Goal: Task Accomplishment & Management: Manage account settings

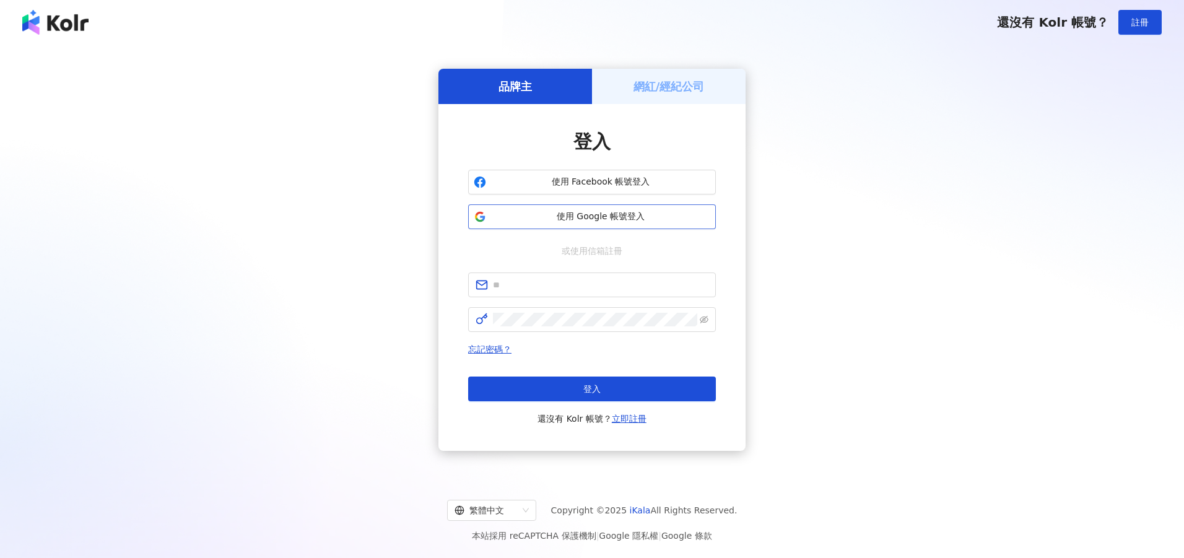
click at [609, 221] on span "使用 Google 帳號登入" at bounding box center [600, 217] width 219 height 12
click at [607, 217] on span "使用 Google 帳號登入" at bounding box center [600, 217] width 219 height 12
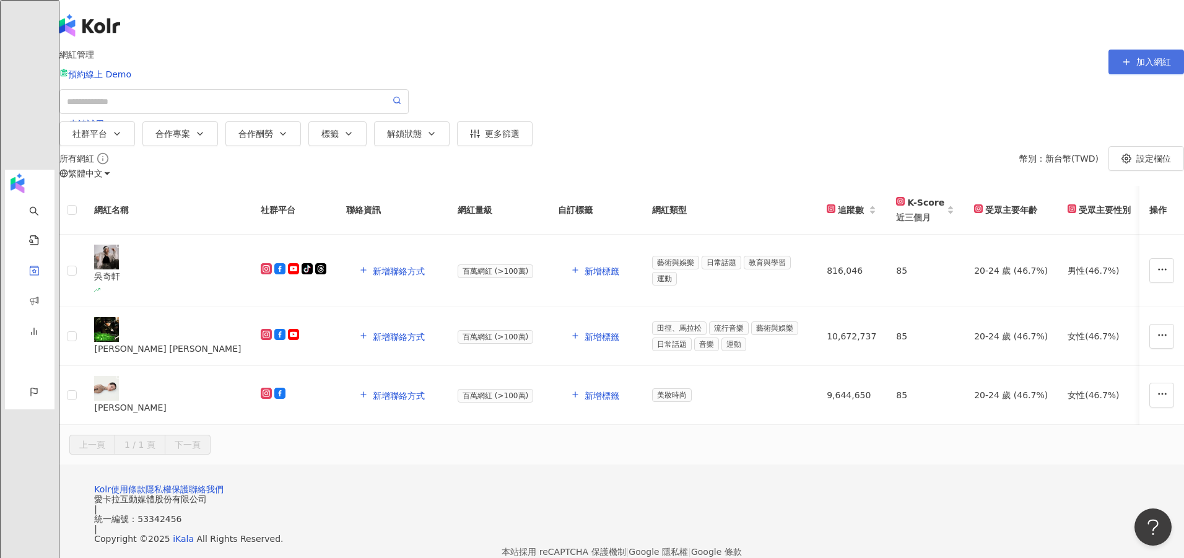
click at [1136, 67] on span "加入網紅" at bounding box center [1153, 62] width 35 height 10
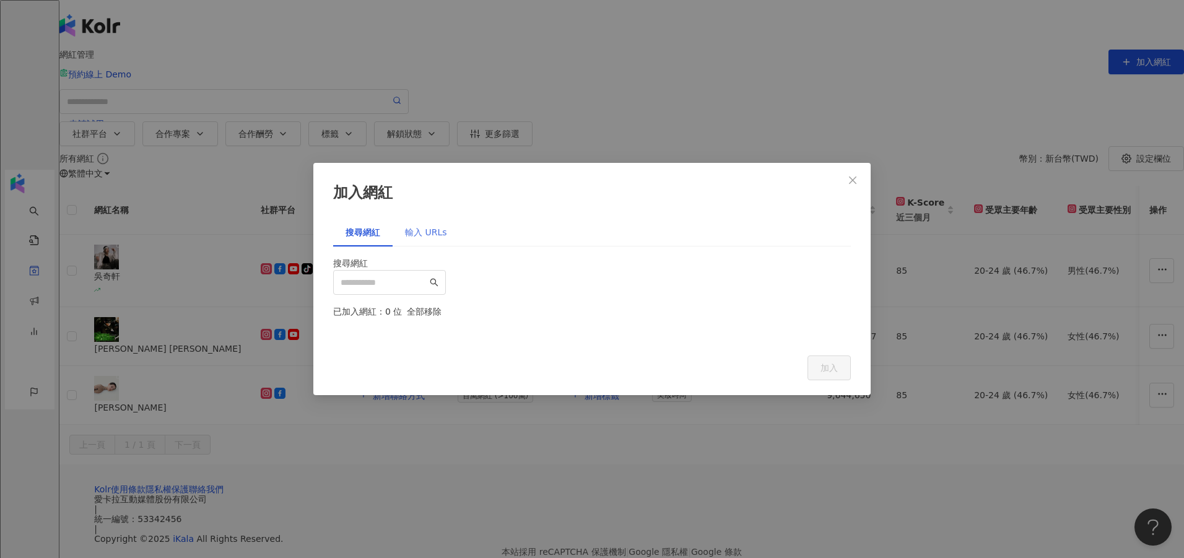
click at [448, 218] on div "輸入 URLs" at bounding box center [426, 232] width 67 height 28
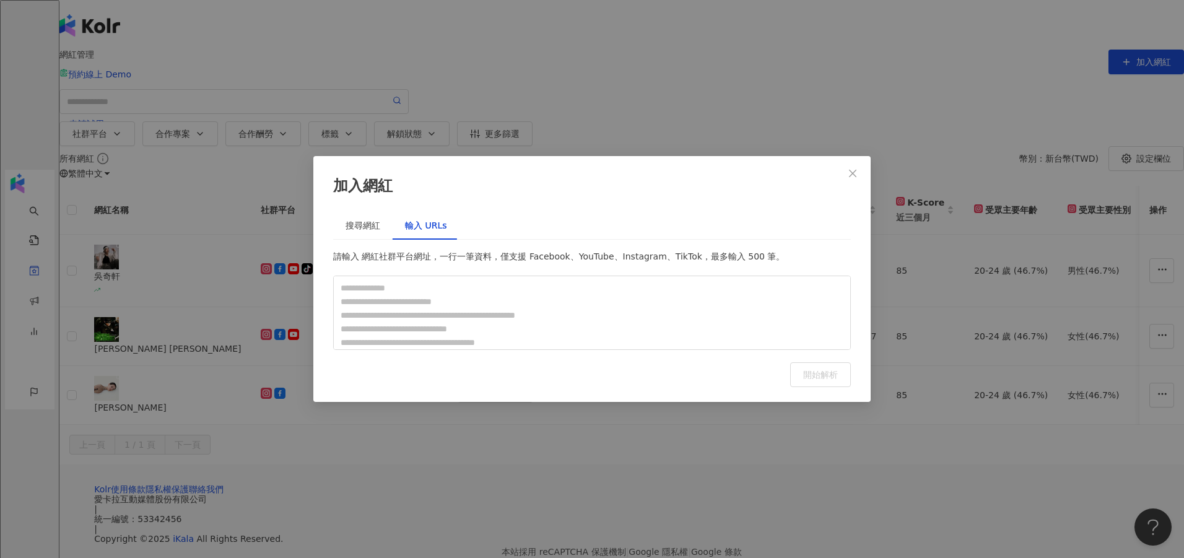
click at [235, 258] on div "加入網紅 搜尋網紅 輸入 URLs 搜尋網紅 已加入網紅：0 位 全部移除 加入 請輸入 網紅社群平台網址，一行一筆資料，僅支援 Facebook、YouTu…" at bounding box center [592, 279] width 1184 height 558
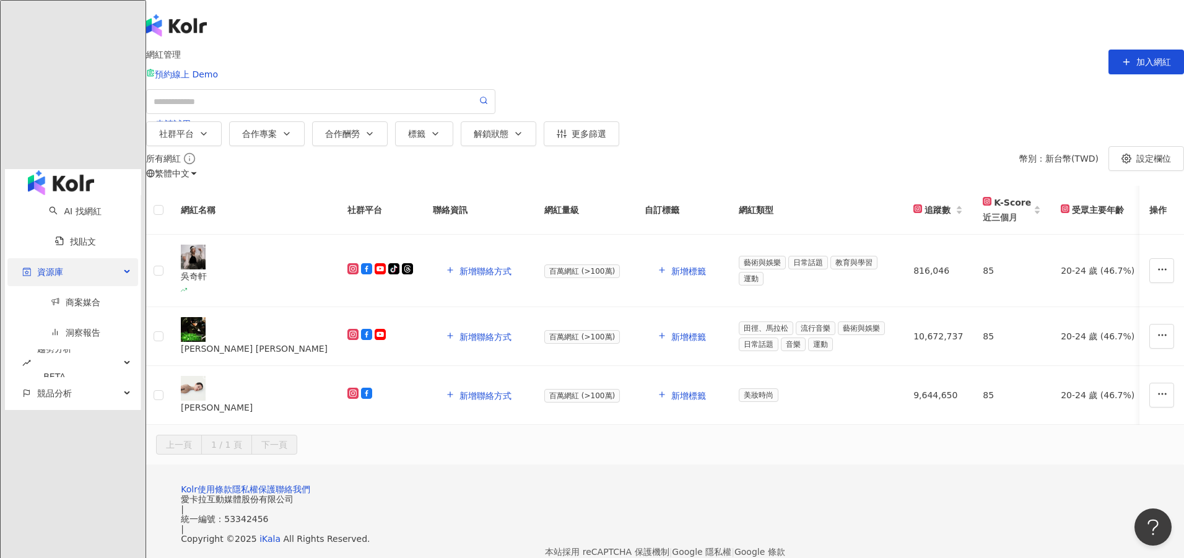
click at [79, 258] on div "資源庫" at bounding box center [72, 272] width 131 height 28
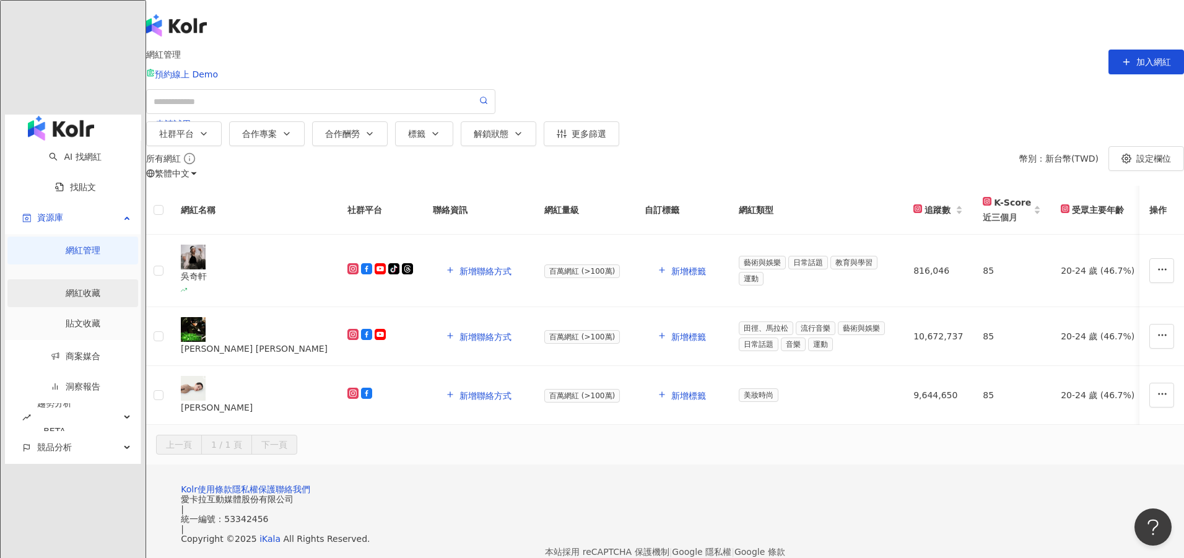
click at [76, 288] on link "網紅收藏" at bounding box center [83, 293] width 35 height 10
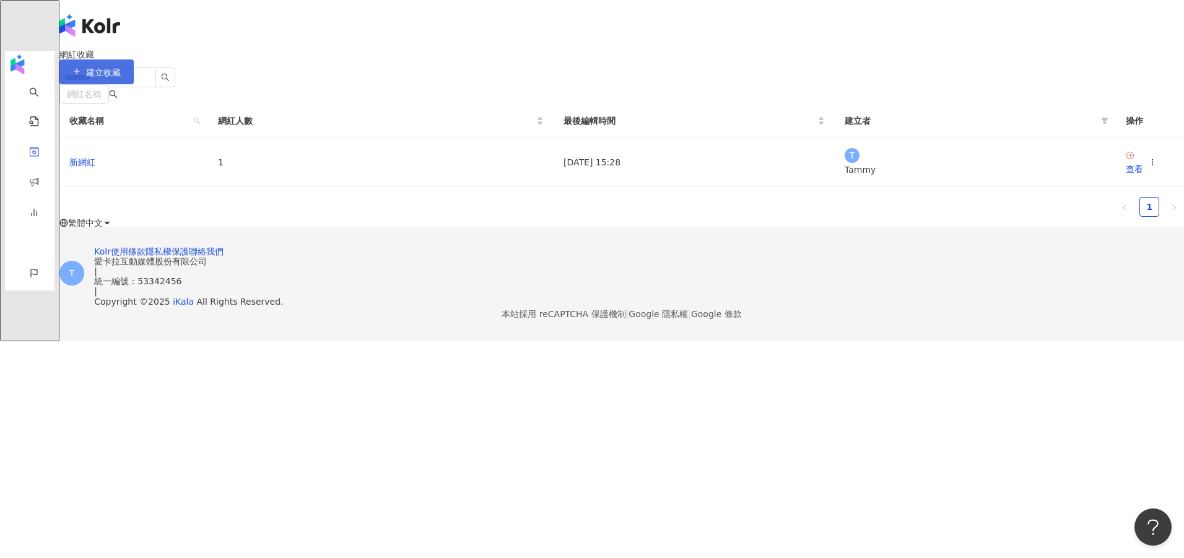
click at [121, 74] on span "建立收藏" at bounding box center [103, 72] width 35 height 10
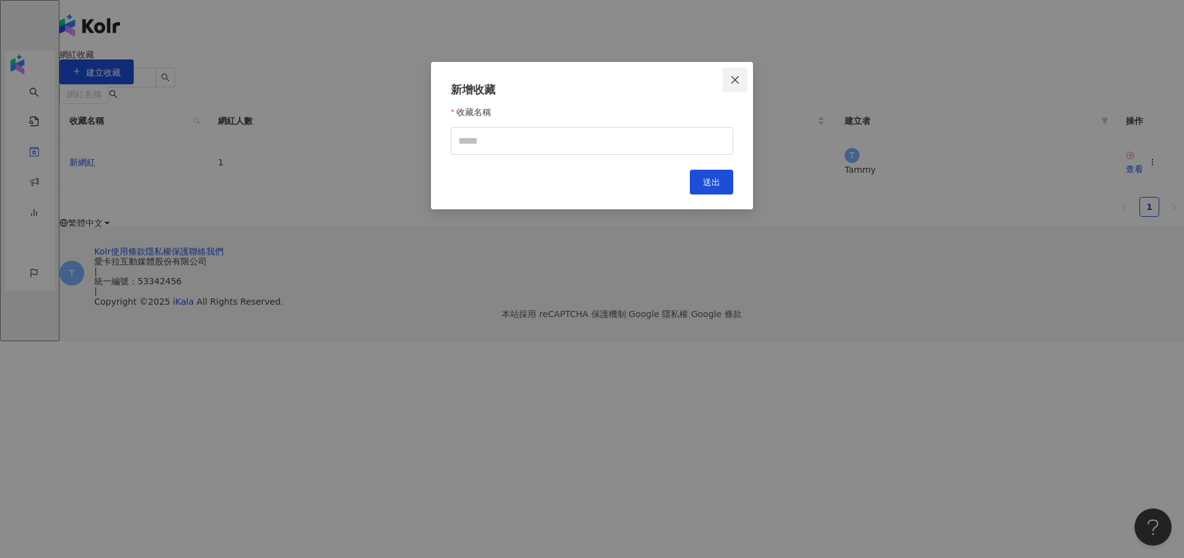
click at [737, 81] on icon "close" at bounding box center [734, 79] width 7 height 7
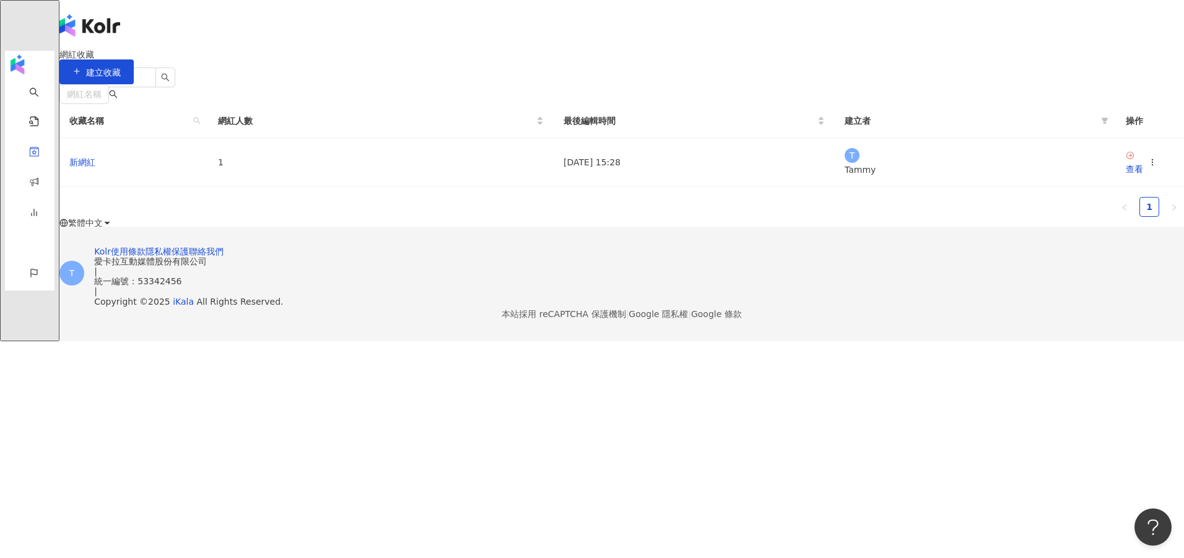
drag, startPoint x: 737, startPoint y: 81, endPoint x: 783, endPoint y: 121, distance: 61.0
click at [1126, 176] on div "查看" at bounding box center [1134, 169] width 17 height 14
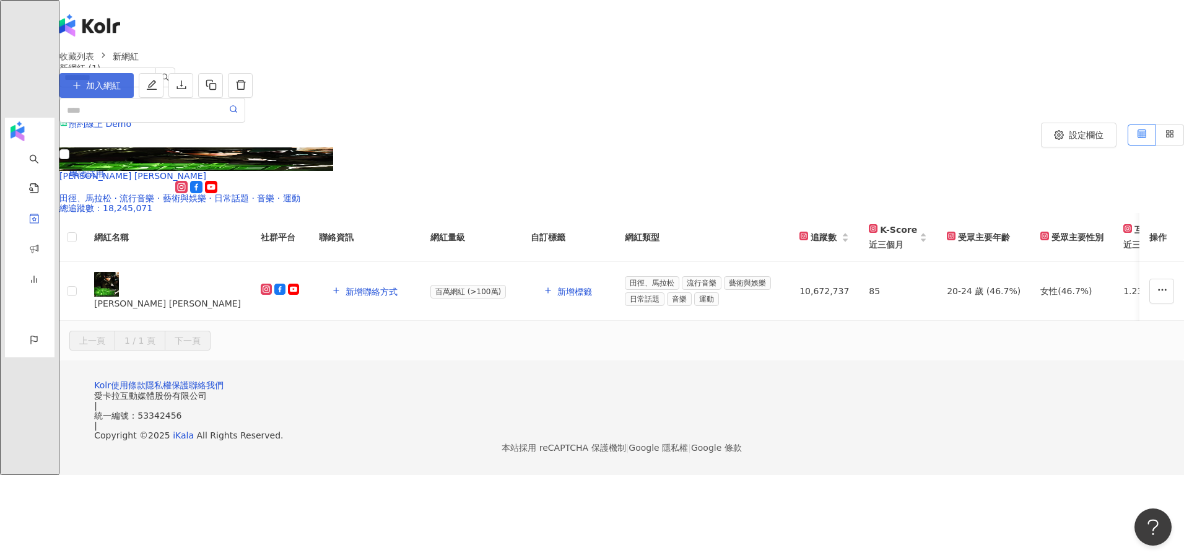
click at [121, 90] on span "加入網紅" at bounding box center [103, 85] width 35 height 10
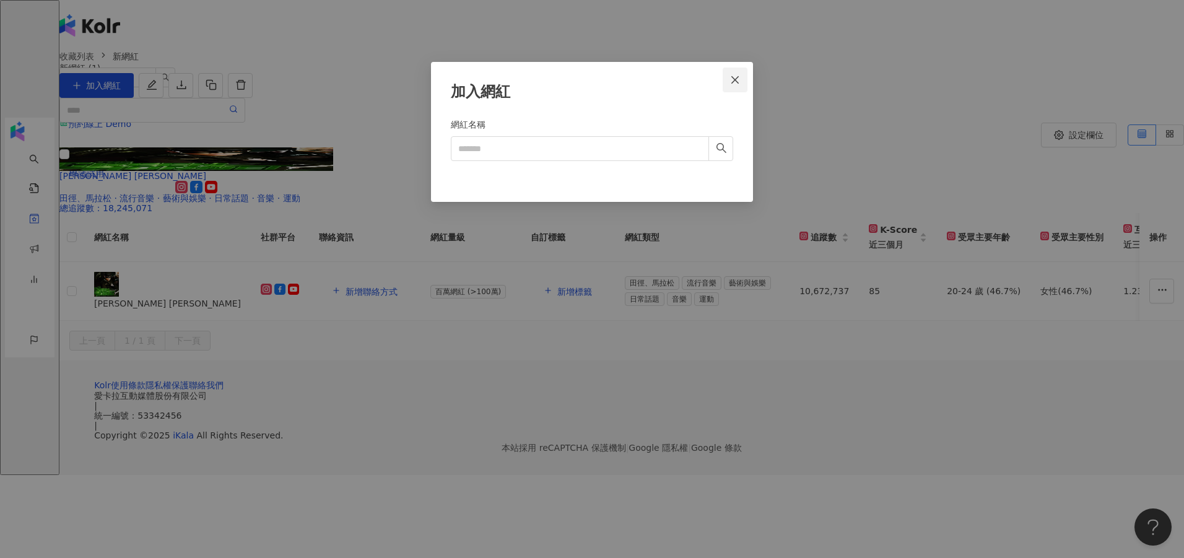
click at [739, 80] on icon "close" at bounding box center [735, 80] width 10 height 10
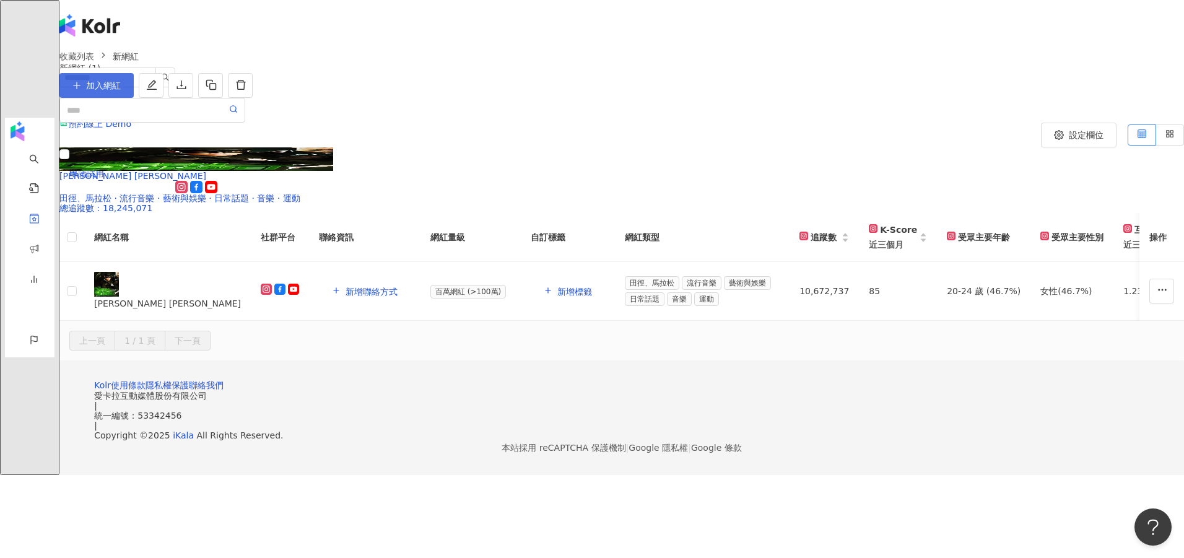
click at [121, 90] on span "加入網紅" at bounding box center [103, 85] width 35 height 10
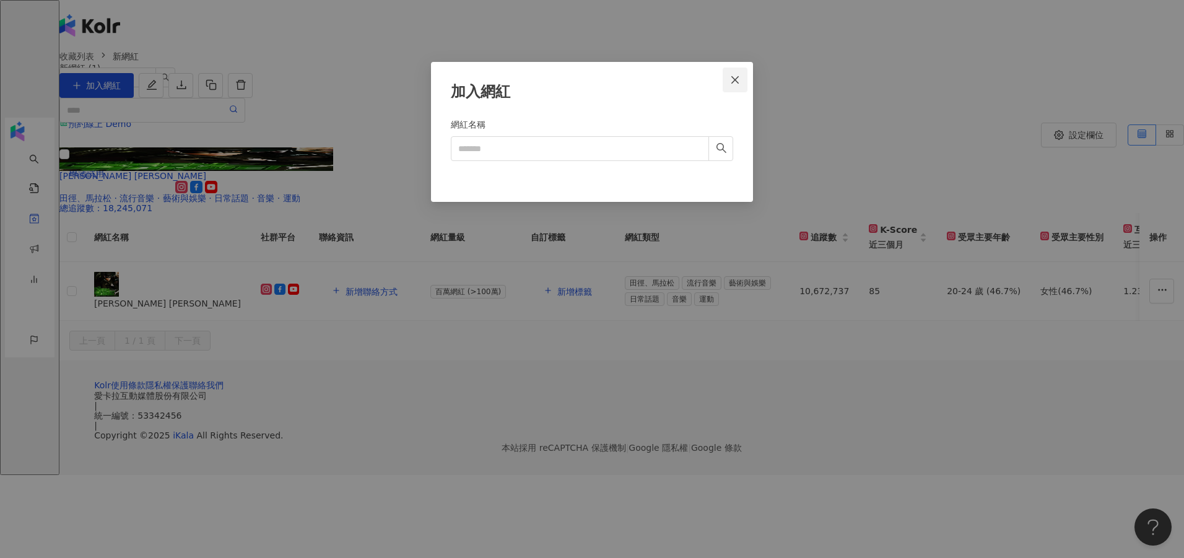
click at [736, 71] on button "Close" at bounding box center [735, 79] width 25 height 25
